Goal: Information Seeking & Learning: Learn about a topic

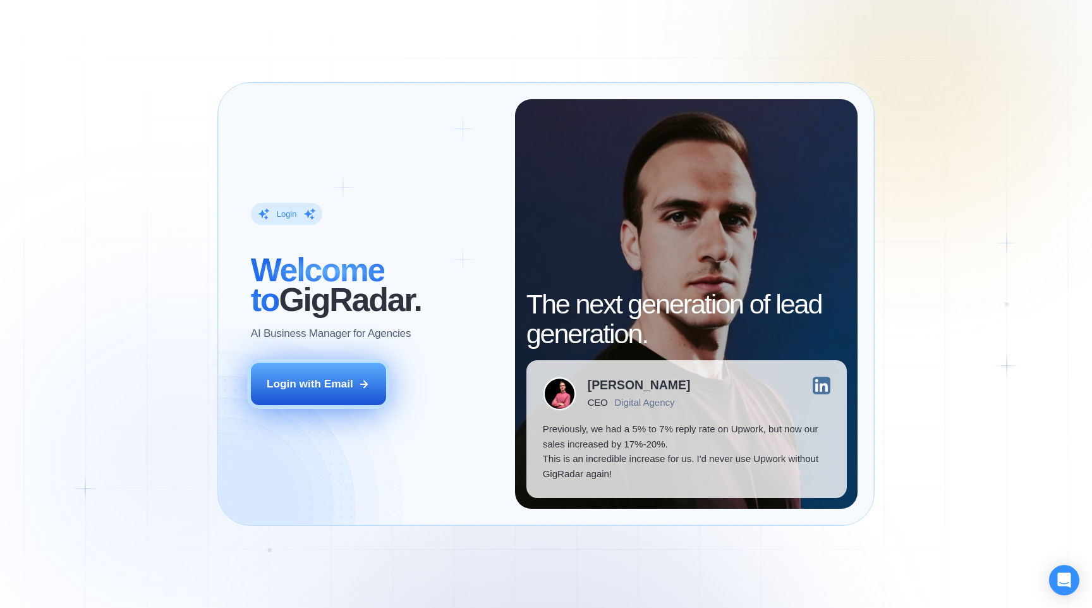
click at [332, 395] on button "Login with Email" at bounding box center [318, 384] width 135 height 42
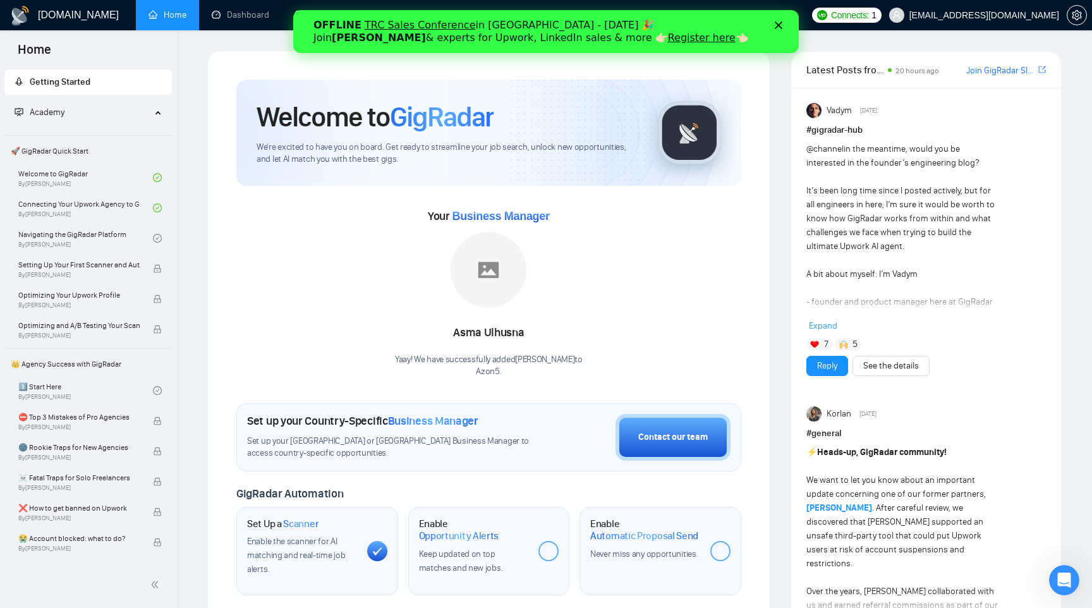
click at [778, 25] on polygon "Close" at bounding box center [778, 25] width 8 height 8
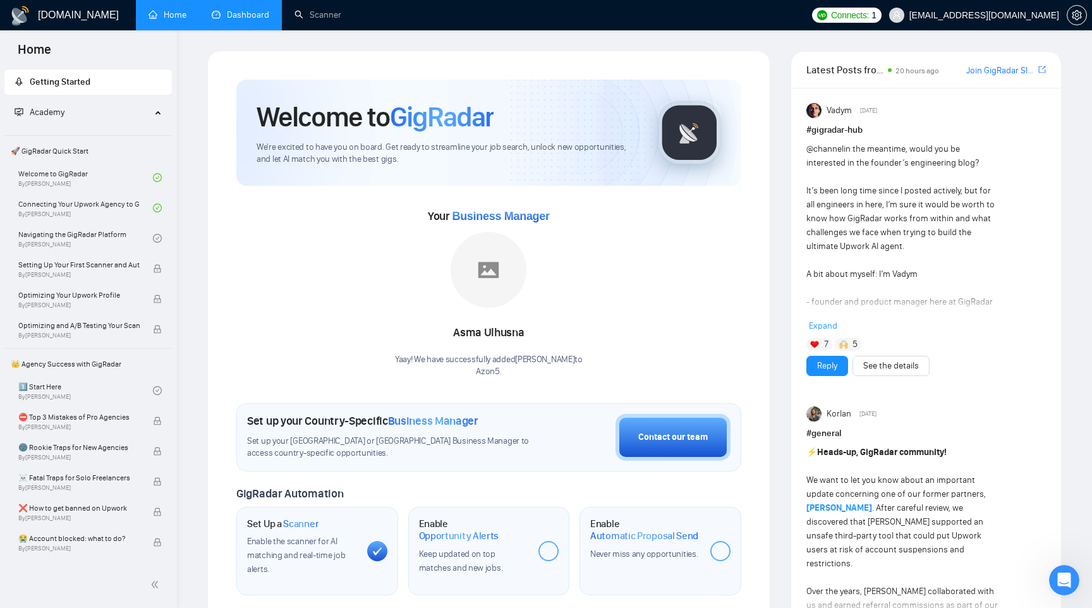
click at [245, 16] on link "Dashboard" at bounding box center [240, 14] width 57 height 11
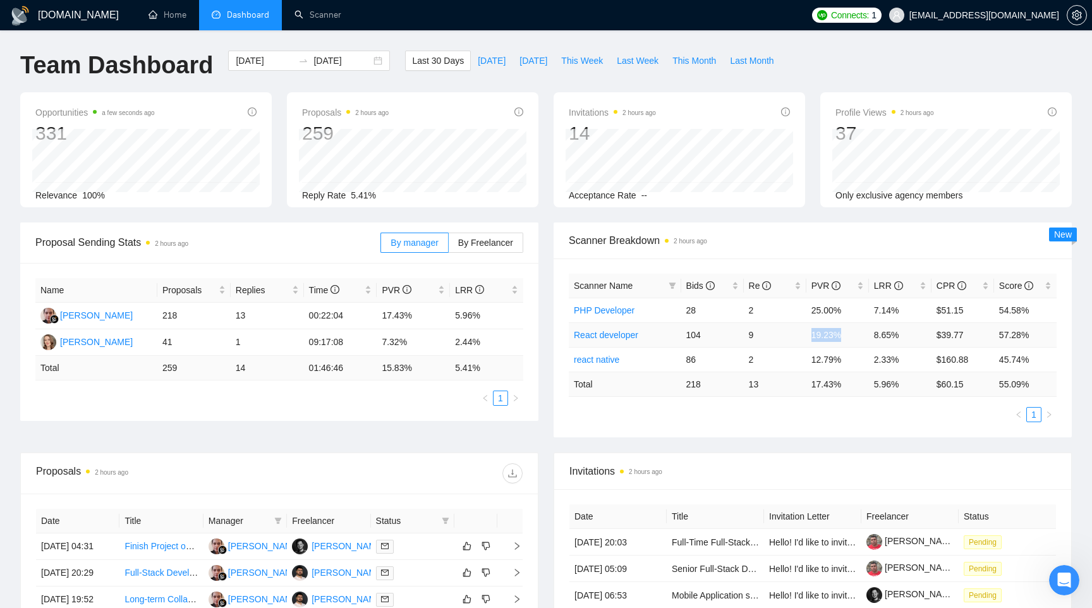
drag, startPoint x: 809, startPoint y: 334, endPoint x: 840, endPoint y: 340, distance: 32.2
click at [840, 340] on td "19.23%" at bounding box center [837, 334] width 63 height 25
click at [813, 250] on div "Scanner Breakdown 2 hours ago" at bounding box center [813, 240] width 488 height 36
drag, startPoint x: 846, startPoint y: 334, endPoint x: 782, endPoint y: 334, distance: 63.8
click at [782, 334] on tr "React developer 104 9 19.23% 8.65% $39.77 57.28%" at bounding box center [813, 334] width 488 height 25
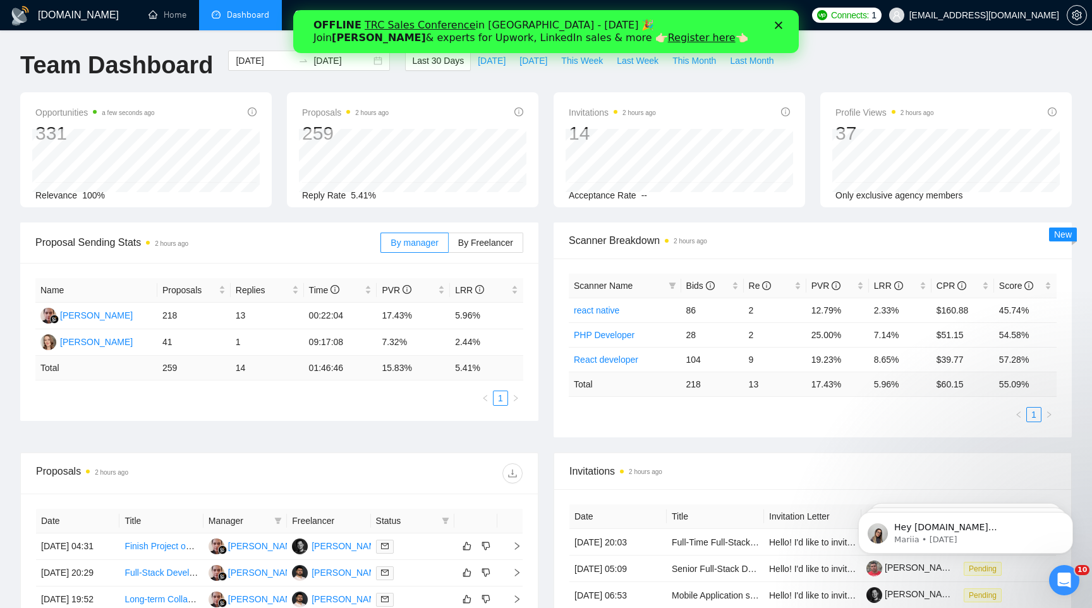
click at [777, 22] on icon "Close" at bounding box center [778, 25] width 8 height 8
